Goal: Task Accomplishment & Management: Use online tool/utility

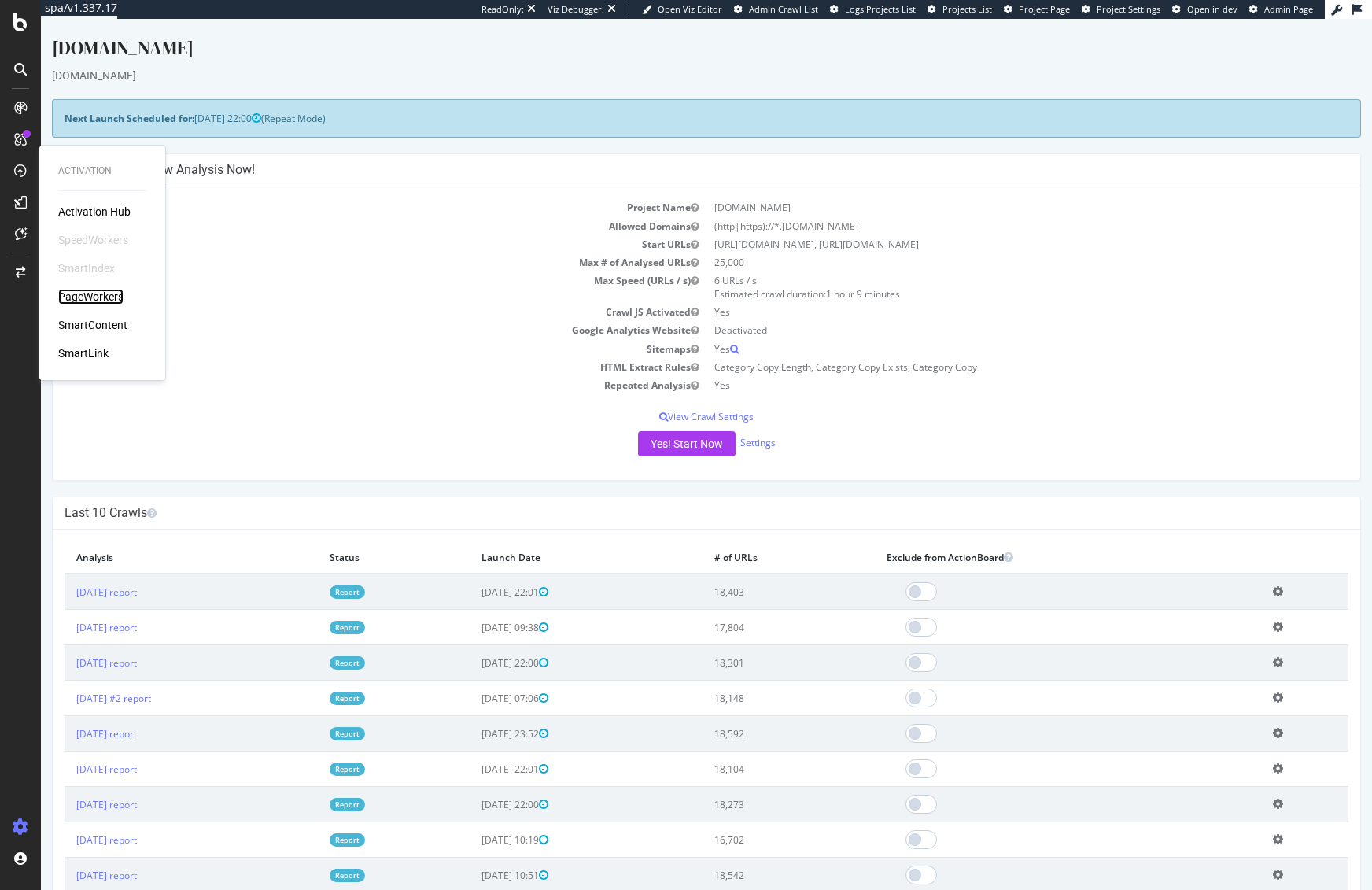
click at [92, 296] on div "PageWorkers" at bounding box center [91, 296] width 65 height 16
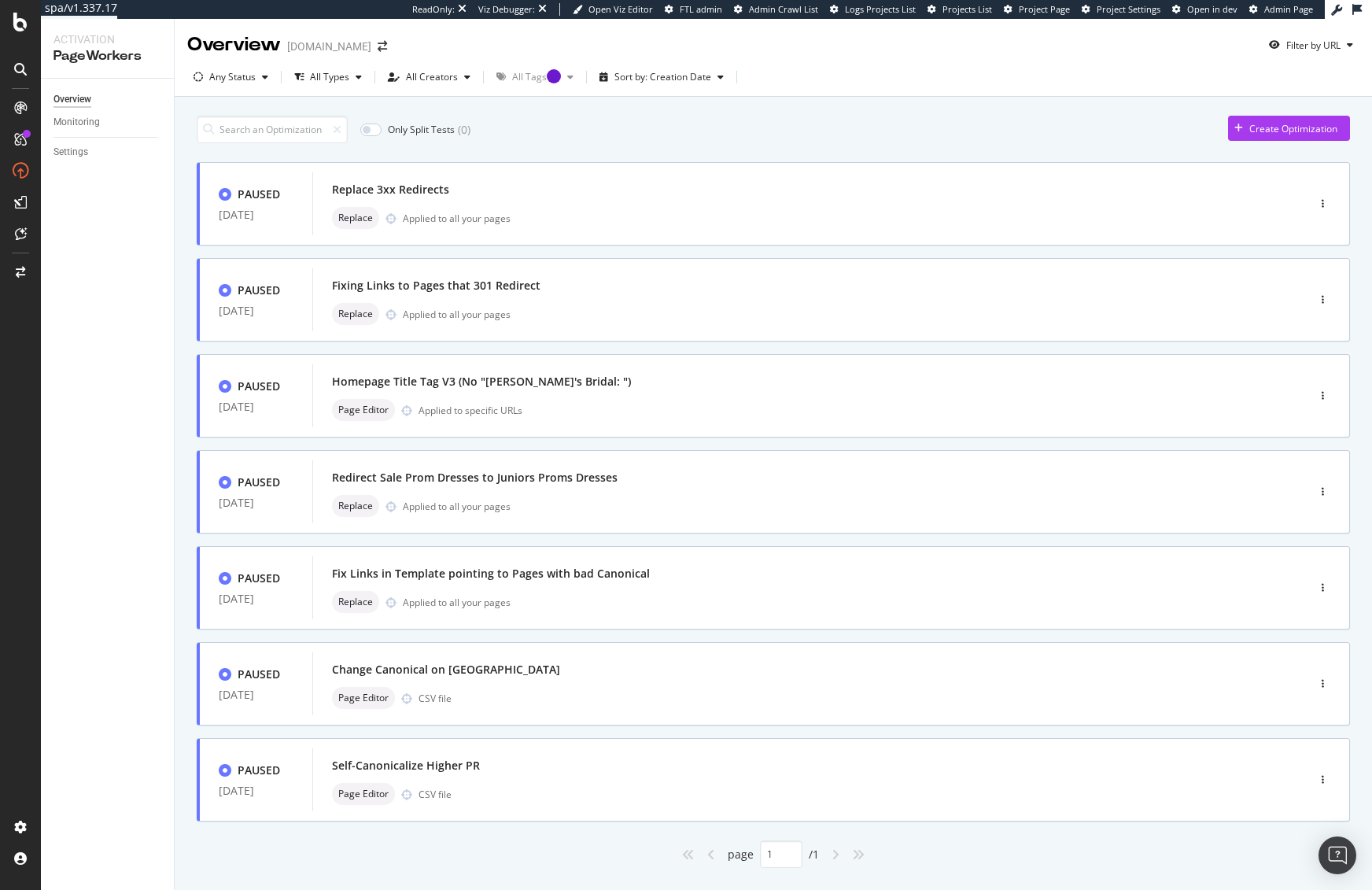
click at [891, 86] on div "Any Status All Types All Creators All Tags Sort by: Creation Date" at bounding box center [773, 81] width 1198 height 32
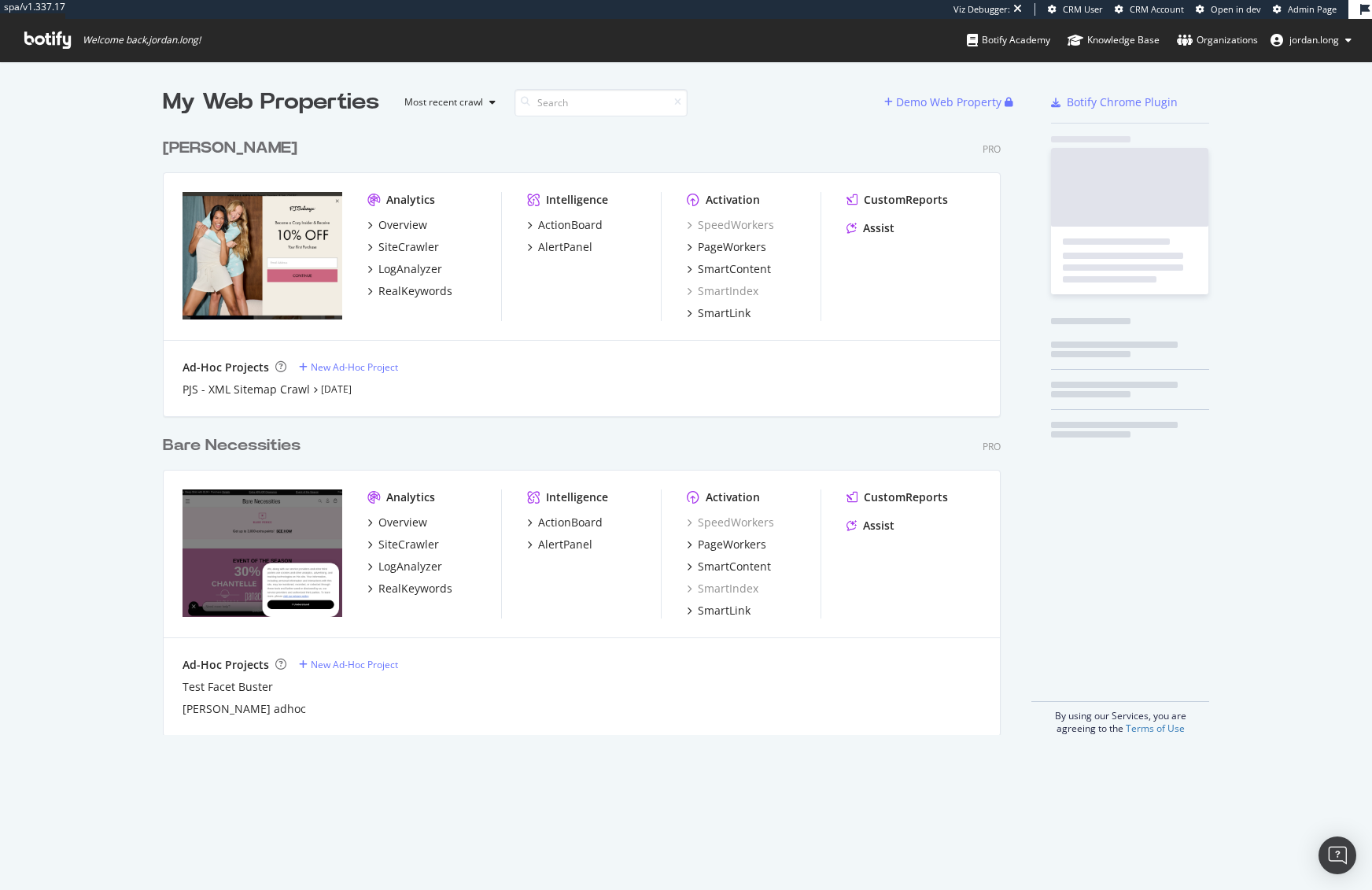
scroll to position [605, 839]
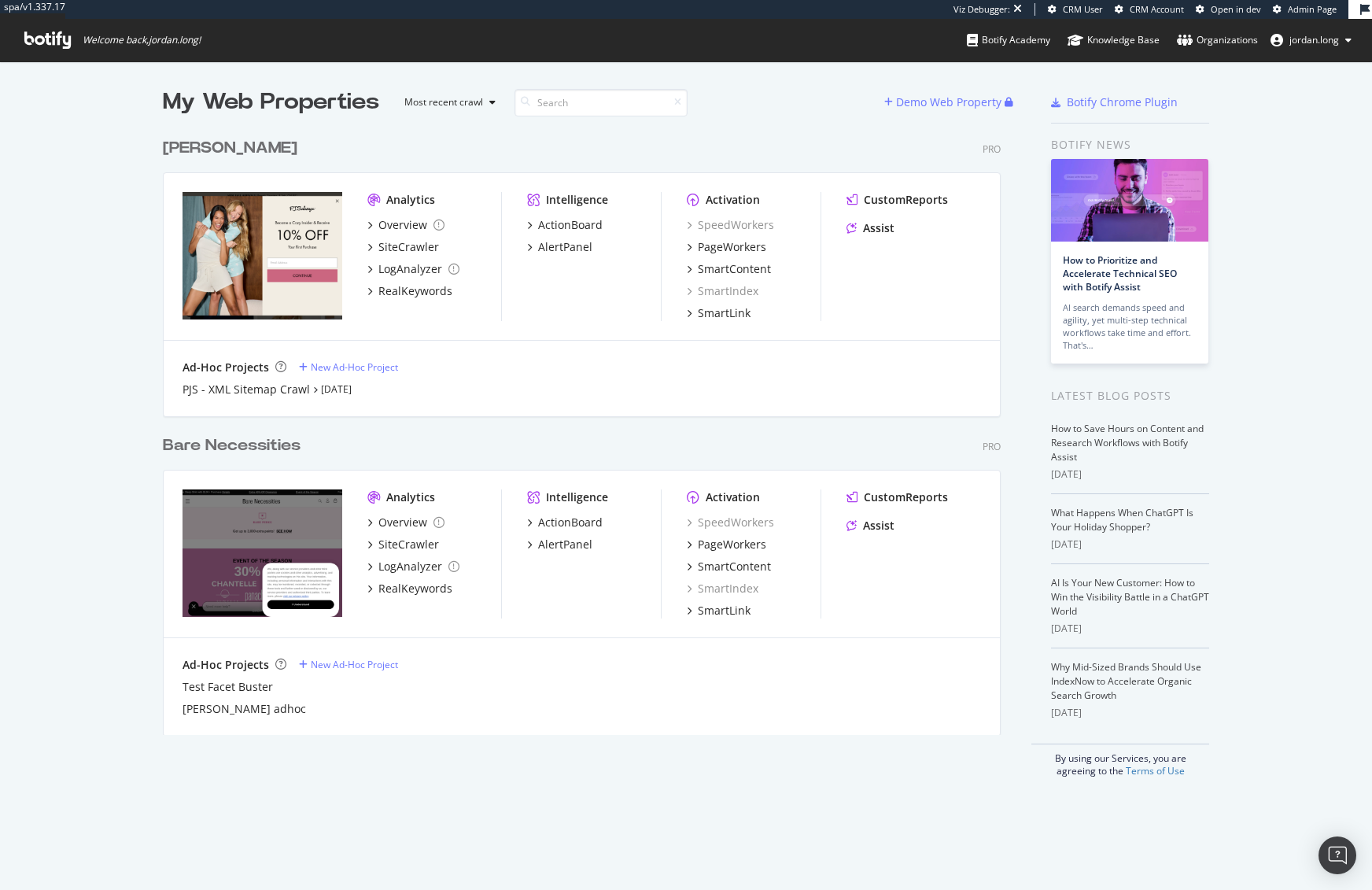
click at [225, 443] on div "Bare Necessities" at bounding box center [232, 445] width 137 height 23
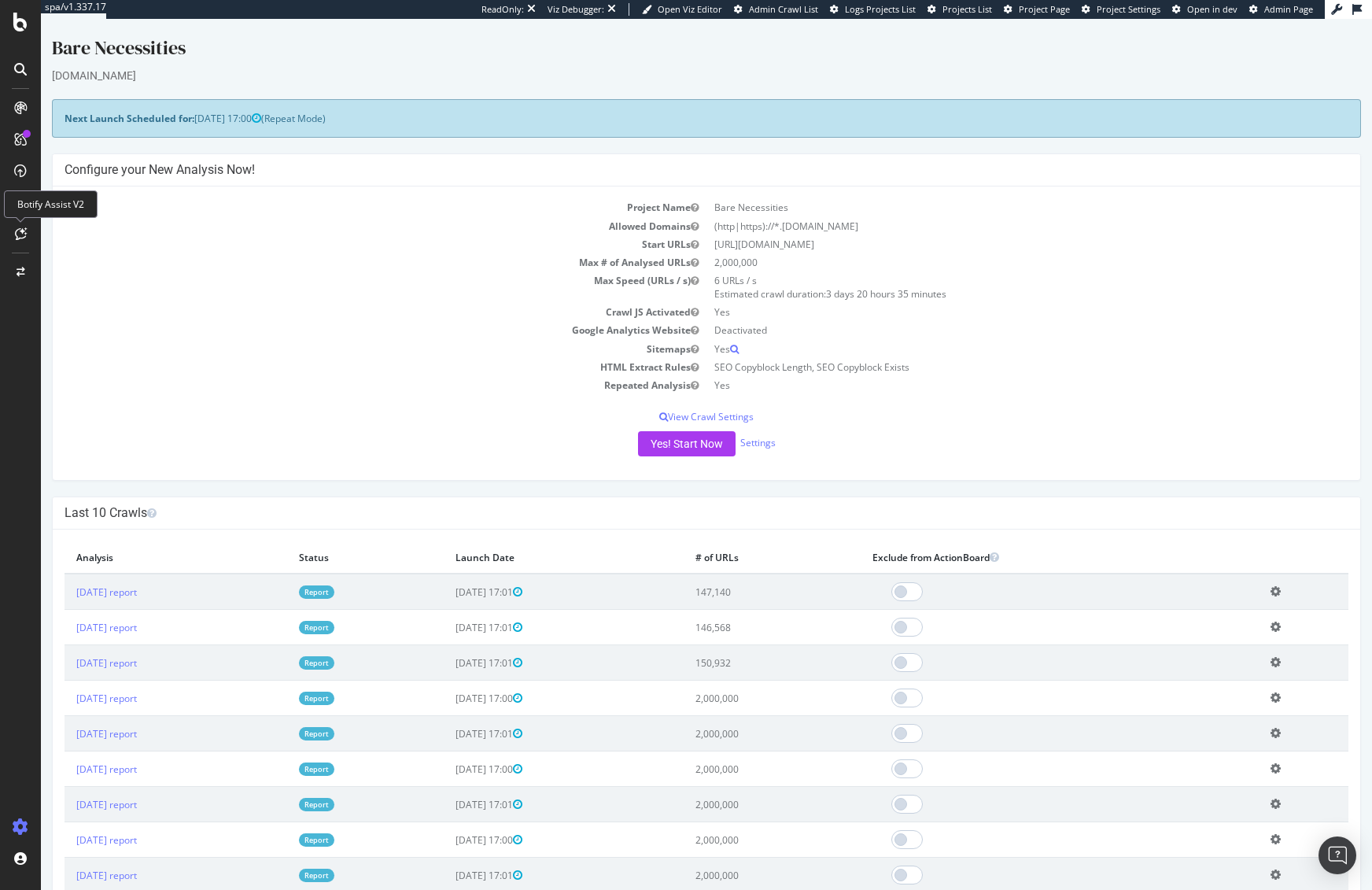
click at [114, 307] on td "Crawl JS Activated" at bounding box center [386, 312] width 642 height 19
click at [204, 211] on td "Project Name" at bounding box center [386, 208] width 642 height 19
click at [91, 293] on div "PageWorkers" at bounding box center [91, 296] width 65 height 16
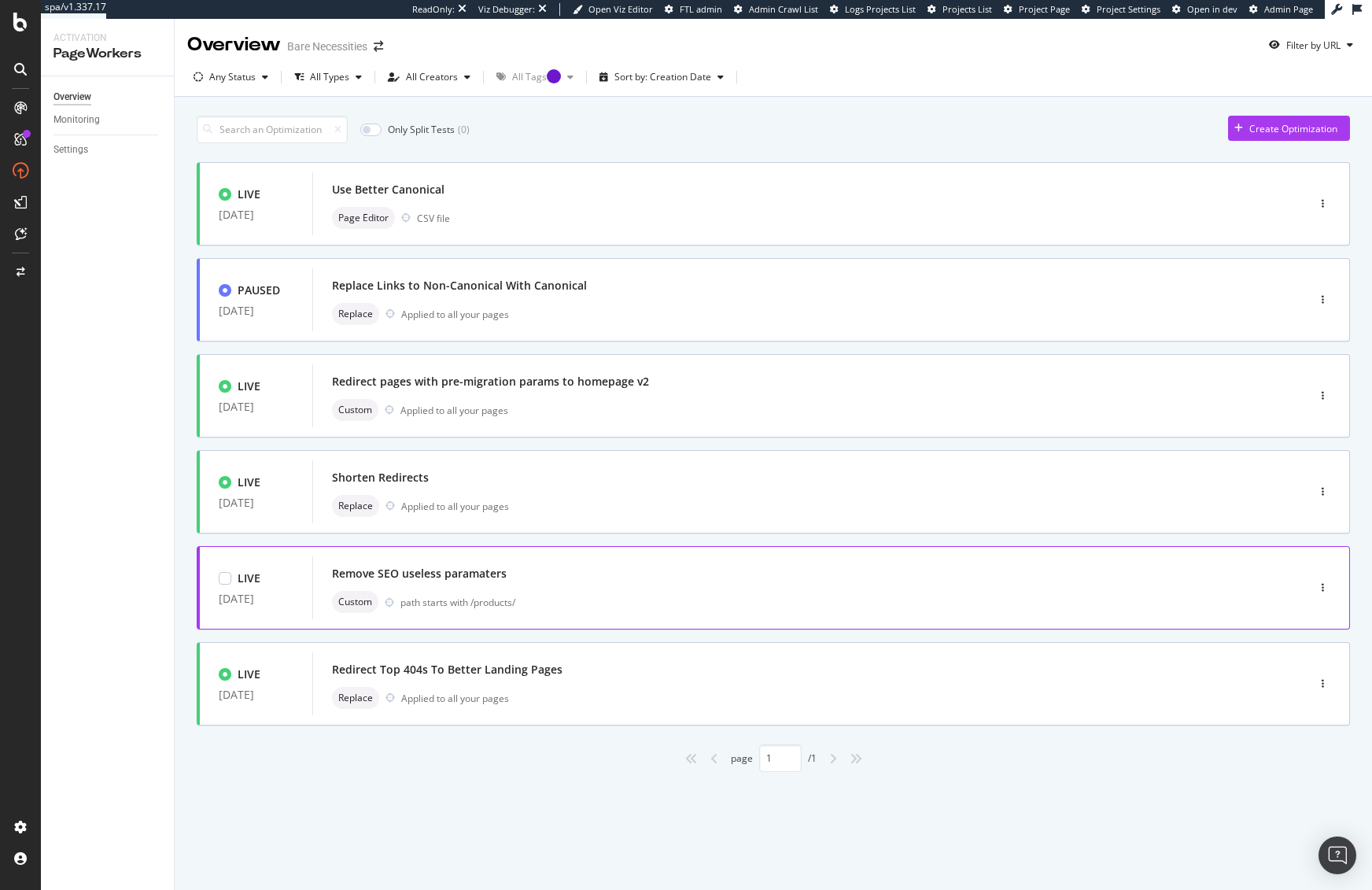
click at [506, 594] on div "Custom path starts with /products/" at bounding box center [786, 602] width 908 height 22
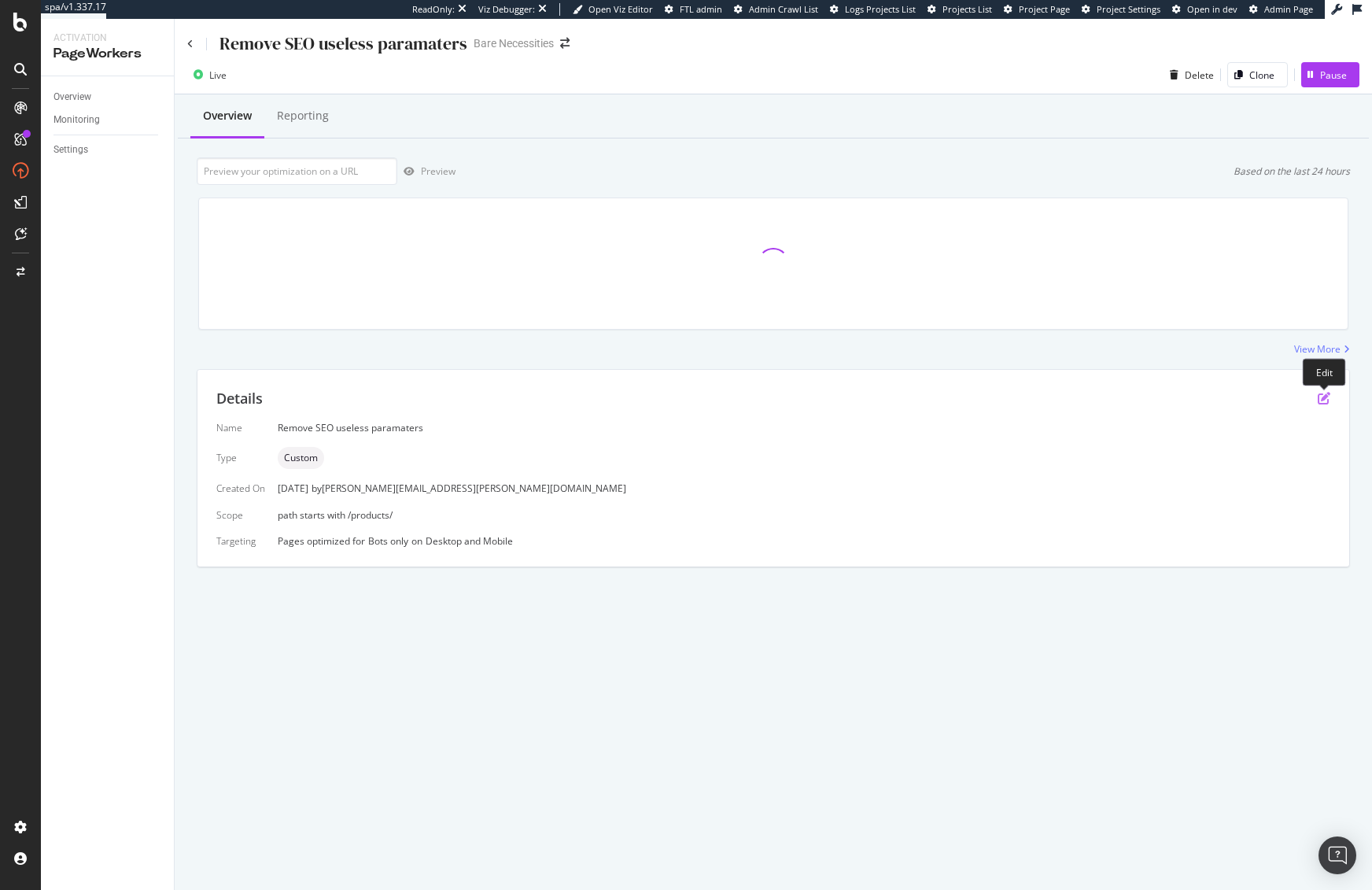
click at [1327, 400] on icon "pen-to-square" at bounding box center [1324, 398] width 13 height 13
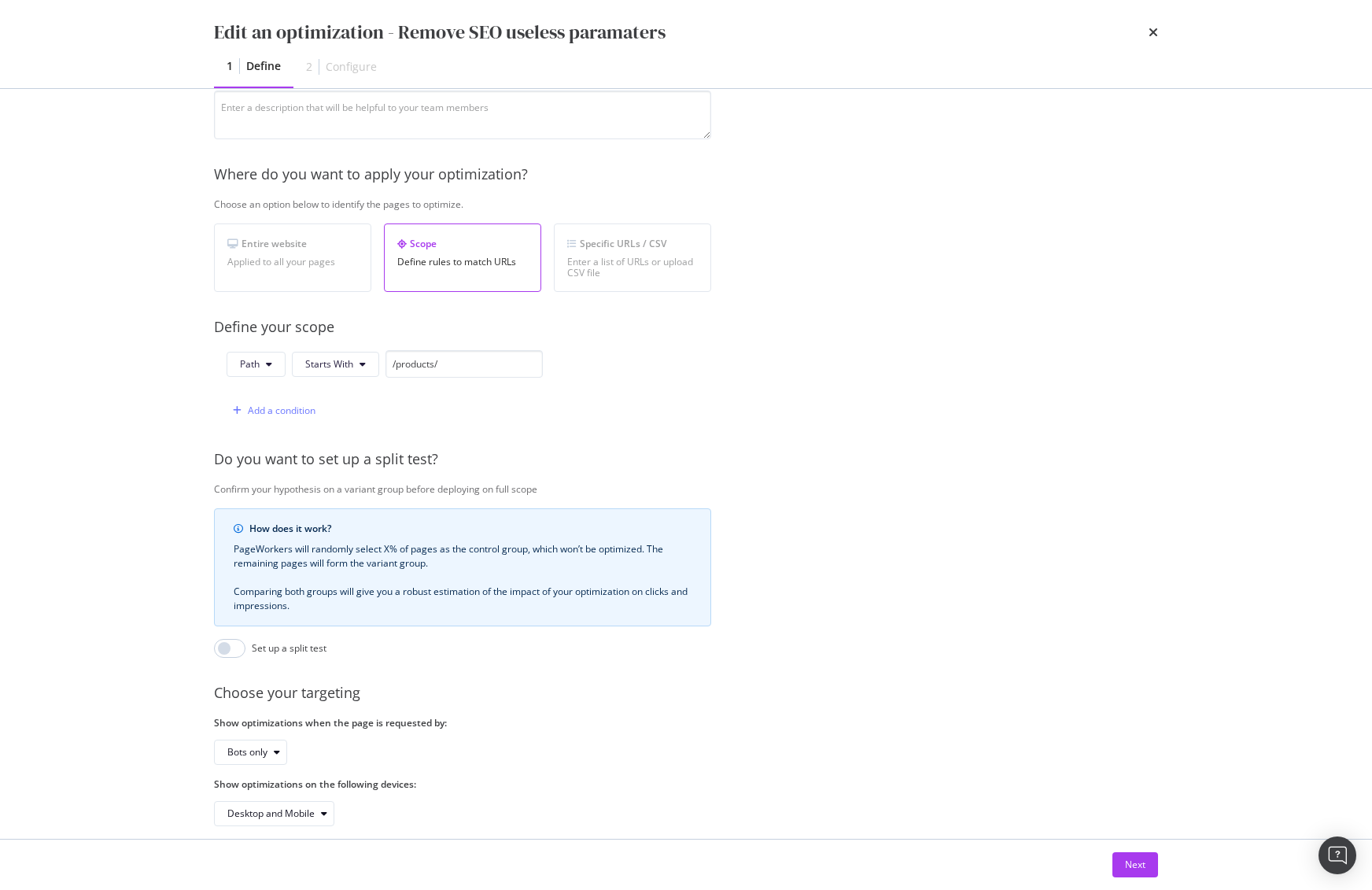
scroll to position [200, 0]
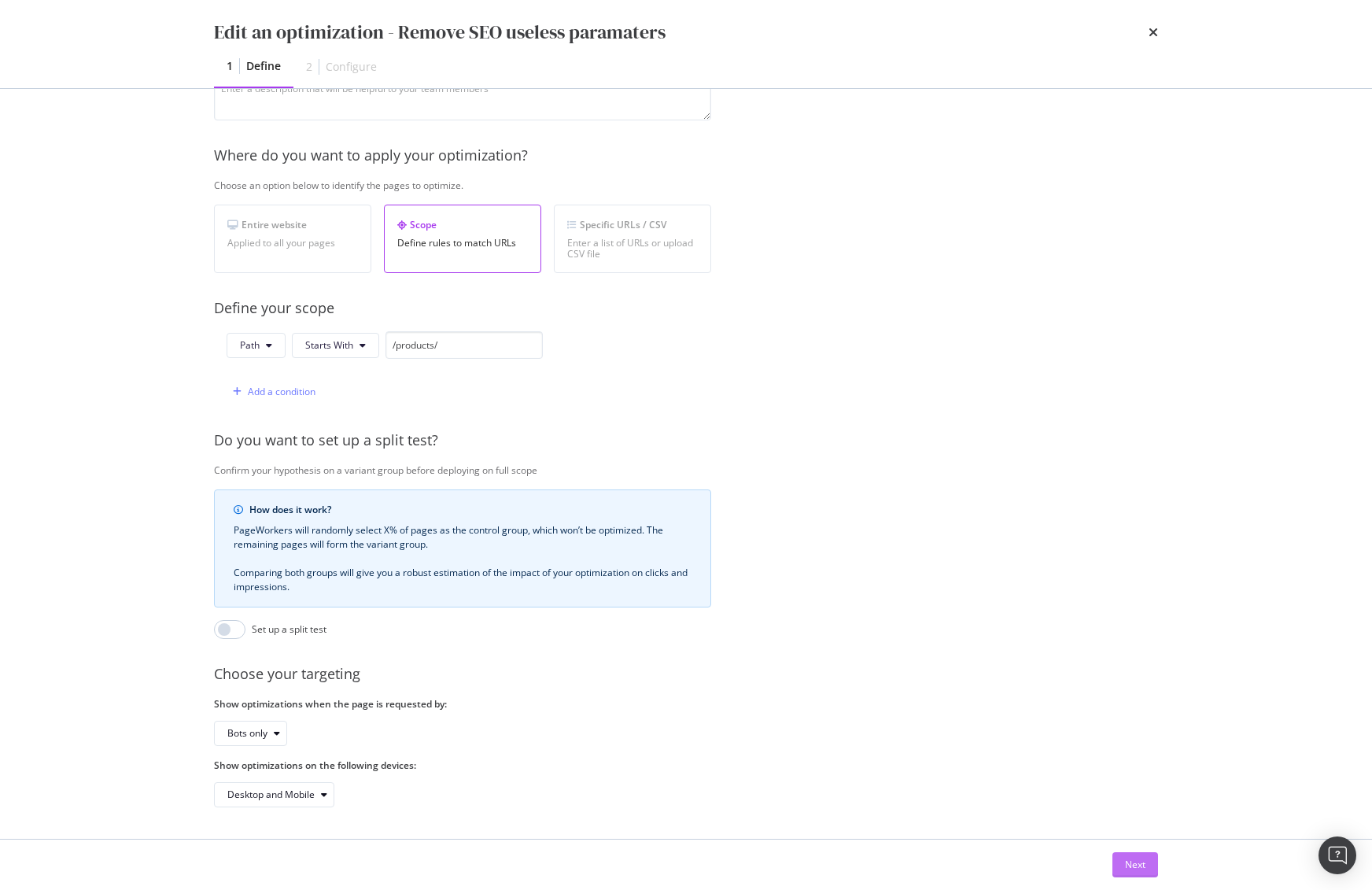
click at [1129, 869] on div "Next" at bounding box center [1135, 864] width 20 height 13
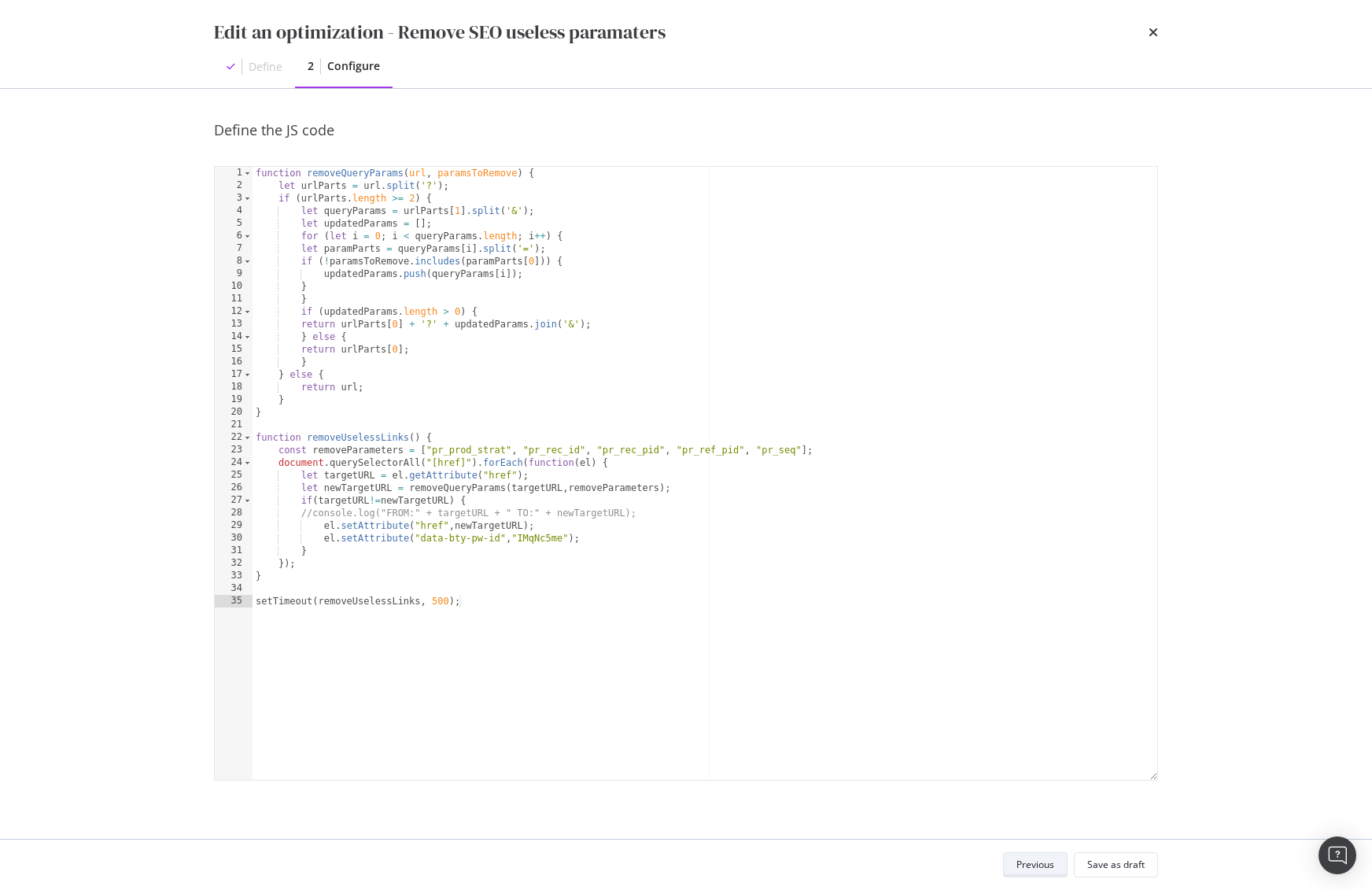
scroll to position [0, 0]
click at [520, 499] on div "function removeQueryParams ( url , paramsToRemove ) { let urlParts = url . spli…" at bounding box center [704, 486] width 904 height 638
type textarea "setTimeout(removeUselessLinks, 500);"
